Goal: Navigation & Orientation: Go to known website

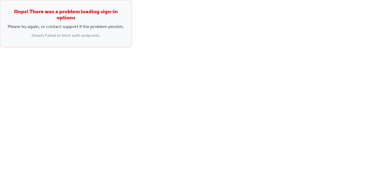
click at [233, 69] on div "Oops! There was a problem loading sign-in options Please try again, or contact …" at bounding box center [193, 96] width 387 height 193
drag, startPoint x: 64, startPoint y: 127, endPoint x: 68, endPoint y: 116, distance: 12.5
click at [64, 127] on div "Oops! There was a problem loading sign-in options Please try again, or contact …" at bounding box center [193, 96] width 387 height 193
drag, startPoint x: 137, startPoint y: 62, endPoint x: 124, endPoint y: 63, distance: 13.8
click at [137, 62] on div "Oops! There was a problem loading sign-in options Please try again, or contact …" at bounding box center [193, 96] width 387 height 193
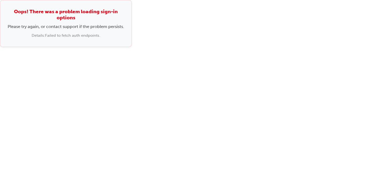
click at [105, 80] on div "Oops! There was a problem loading sign-in options Please try again, or contact …" at bounding box center [193, 96] width 387 height 193
click at [28, 35] on div "Details: Failed to fetch auth endpoints." at bounding box center [66, 35] width 116 height 6
click at [90, 81] on div "Oops! There was a problem loading sign-in options Please try again, or contact …" at bounding box center [193, 96] width 387 height 193
click at [234, 61] on div "Oops! There was a problem loading sign-in options Please try again, or contact …" at bounding box center [193, 96] width 387 height 193
click at [344, 49] on div "Oops! There was a problem loading sign-in options Please try again, or contact …" at bounding box center [193, 96] width 387 height 193
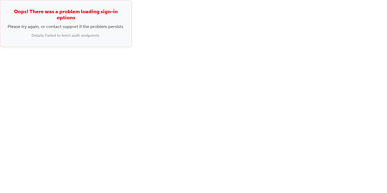
click at [368, 43] on div "Oops! There was a problem loading sign-in options Please try again, or contact …" at bounding box center [193, 23] width 387 height 47
click at [162, 135] on div "Oops! There was a problem loading sign-in options Please try again, or contact …" at bounding box center [193, 96] width 387 height 193
click at [27, 43] on div "Oops! There was a problem loading sign-in options Please try again, or contact …" at bounding box center [66, 23] width 132 height 47
click at [35, 46] on div "Oops! There was a problem loading sign-in options Please try again, or contact …" at bounding box center [193, 96] width 387 height 193
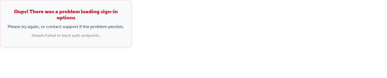
click at [129, 21] on div "Oops! There was a problem loading sign-in options Please try again, or contact …" at bounding box center [66, 23] width 132 height 47
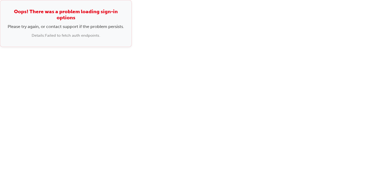
click at [276, 61] on div "Oops! There was a problem loading sign-in options Please try again, or contact …" at bounding box center [193, 96] width 387 height 193
click at [149, 113] on div "Oops! There was a problem loading sign-in options Please try again, or contact …" at bounding box center [193, 96] width 387 height 193
click at [158, 0] on div "Oops! There was a problem loading sign-in options Please try again, or contact …" at bounding box center [193, 23] width 387 height 47
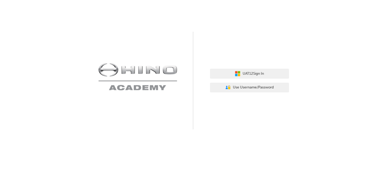
click at [23, 36] on div "UAT12 Sign In User Authentication Icon - Blue Person, Gold Lock Use Username/Pa…" at bounding box center [193, 64] width 387 height 129
